Goal: Find specific page/section: Find specific page/section

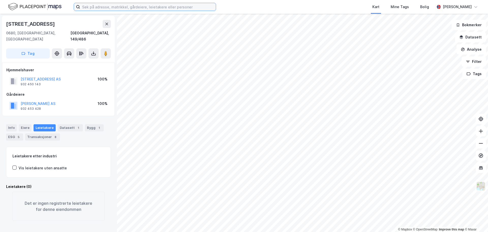
click at [147, 10] on input at bounding box center [148, 7] width 136 height 8
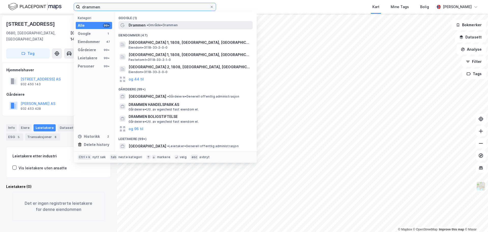
type input "drammen"
click at [144, 25] on span "Drammen" at bounding box center [137, 25] width 17 height 6
